Goal: Transaction & Acquisition: Subscribe to service/newsletter

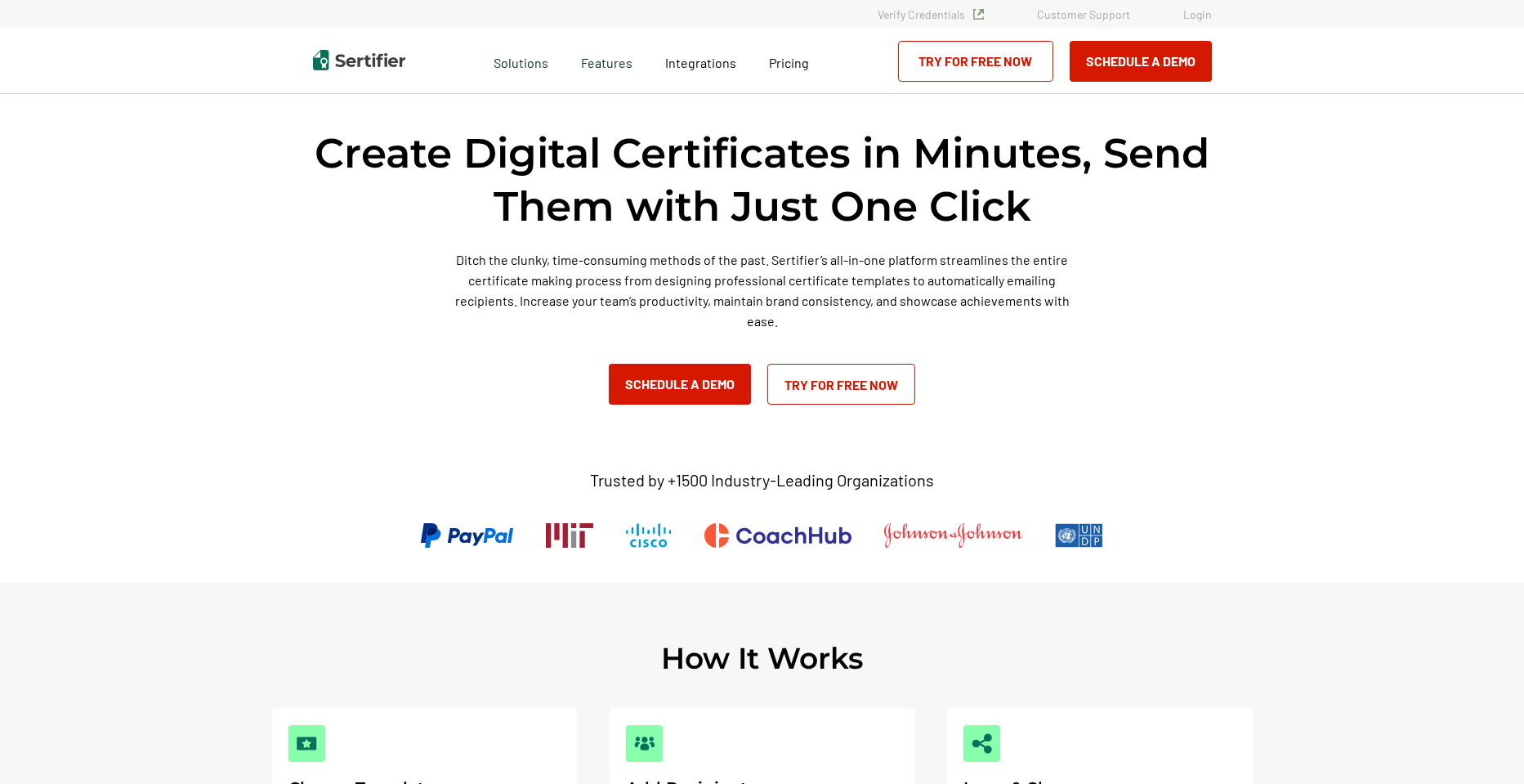
click at [837, 383] on link "Try for Free Now" at bounding box center [841, 384] width 148 height 41
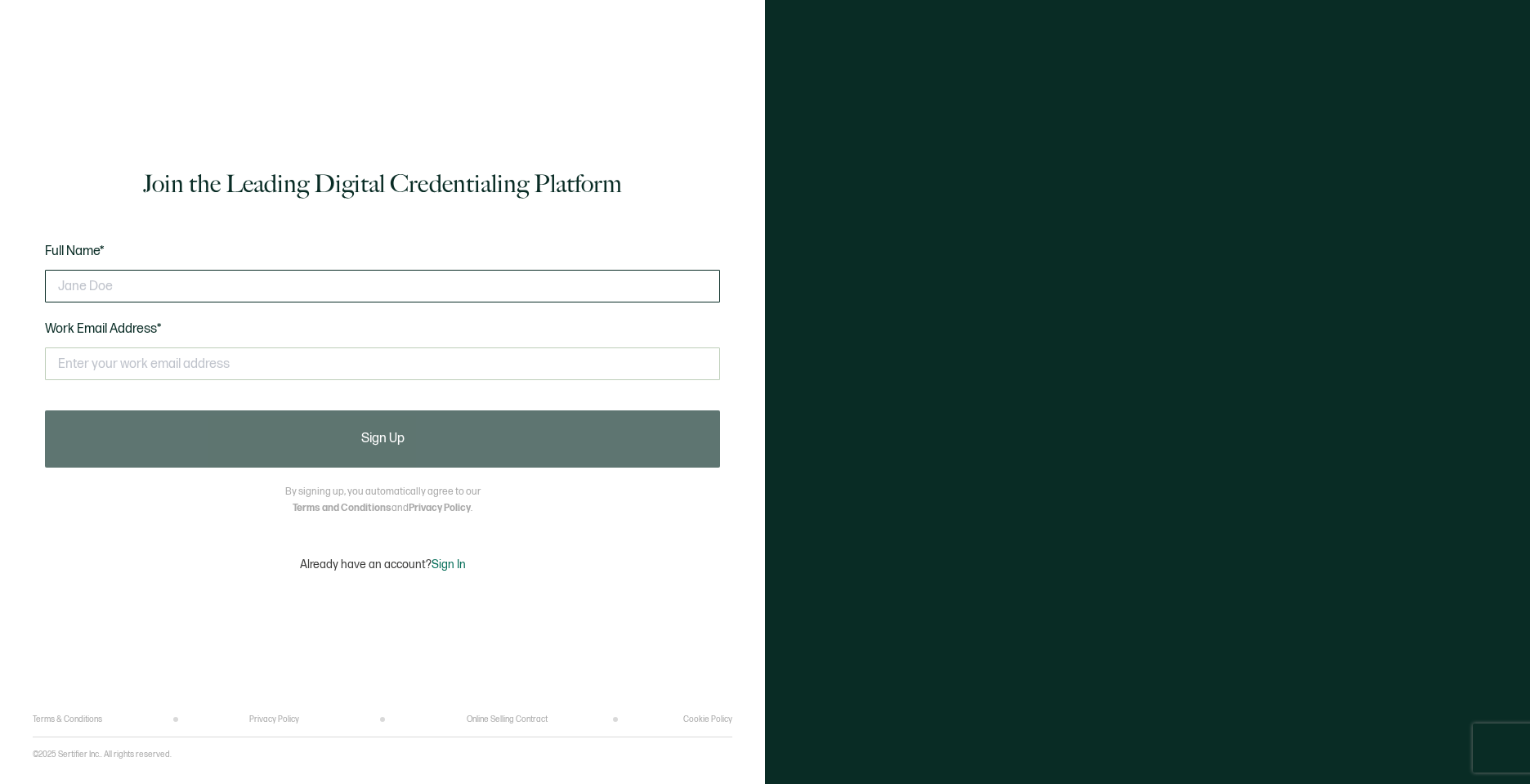
click at [135, 281] on input "text" at bounding box center [382, 286] width 675 height 33
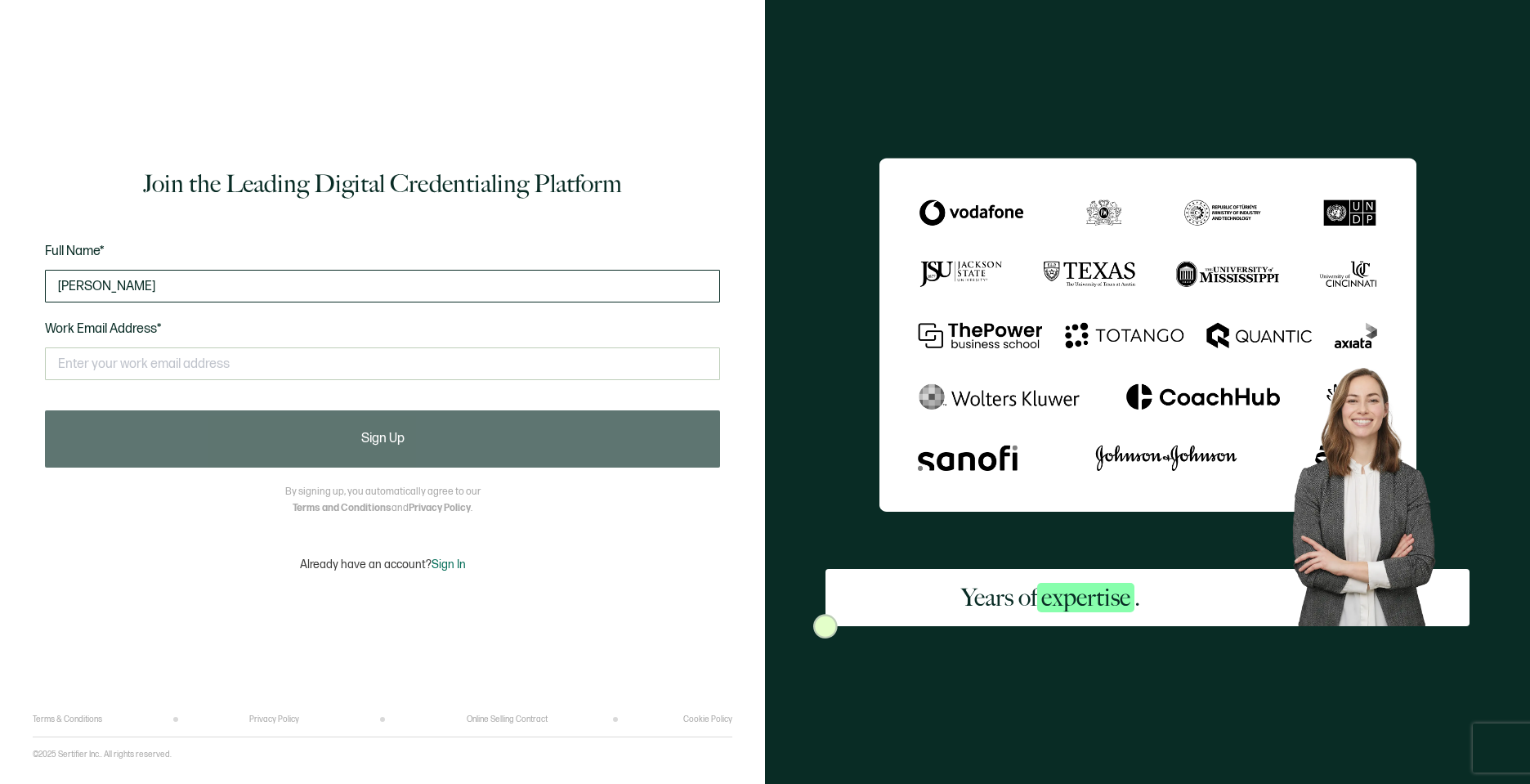
type input "Julia Cook"
type input "juliacookmassage@gmail.com"
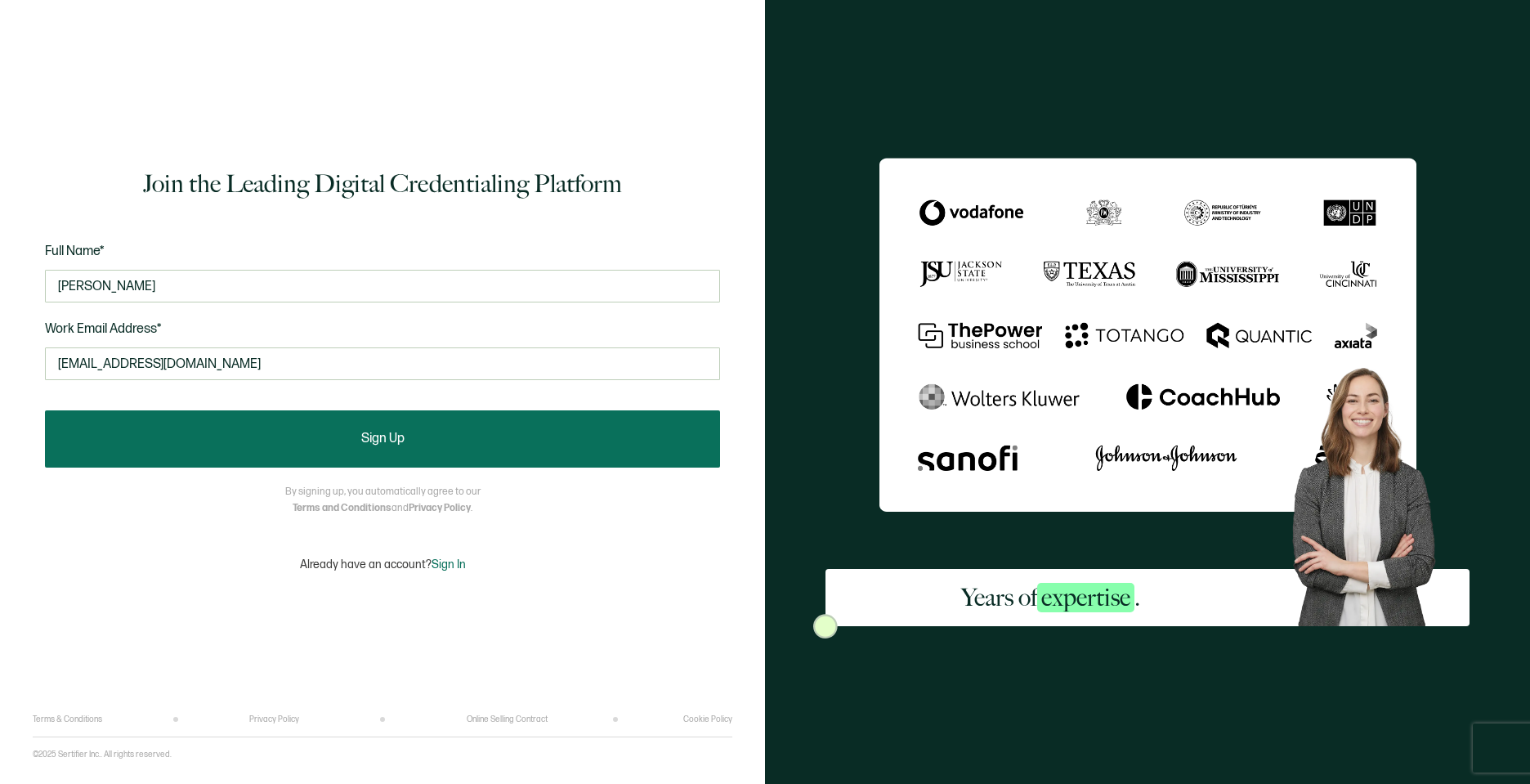
click at [348, 435] on button "Sign Up" at bounding box center [382, 438] width 675 height 57
click at [380, 432] on span "Sign Up" at bounding box center [382, 438] width 43 height 13
